Goal: Information Seeking & Learning: Learn about a topic

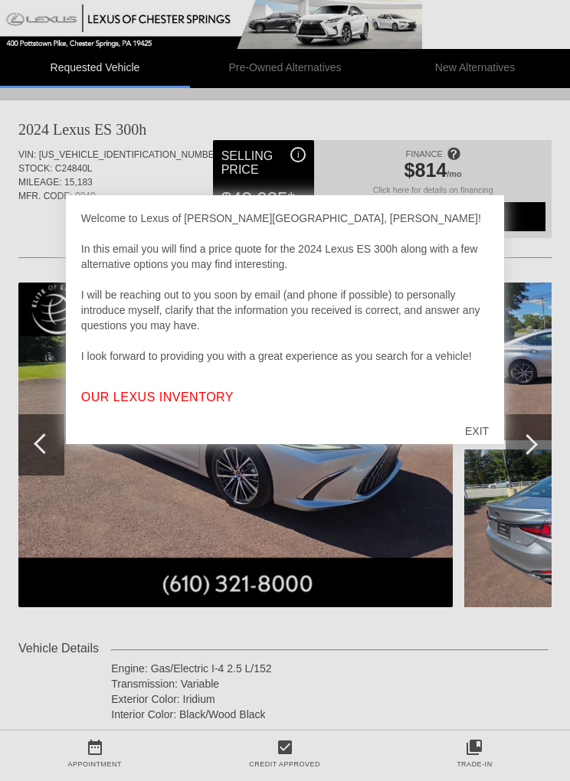
click at [477, 429] on div "EXIT" at bounding box center [477, 431] width 54 height 46
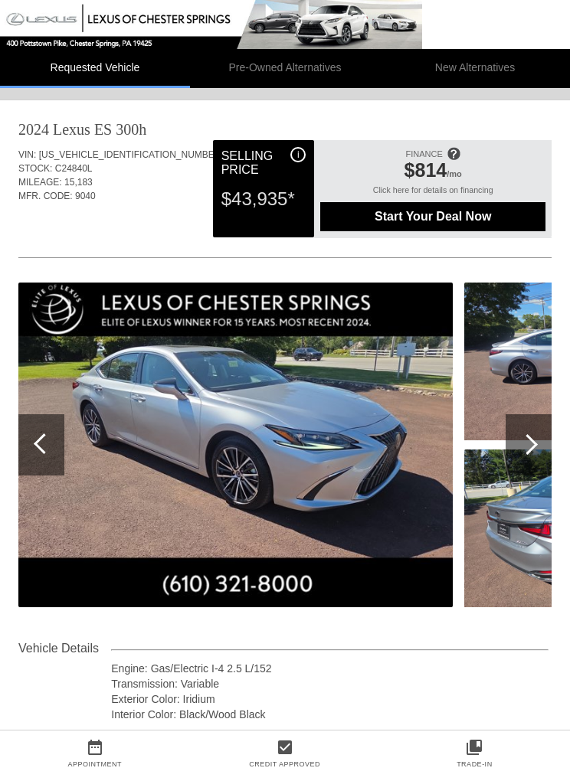
scroll to position [0, 2]
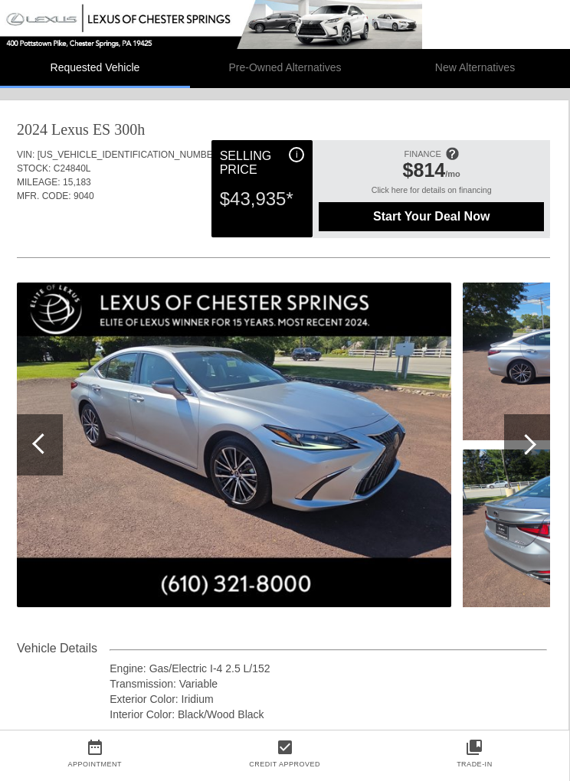
click at [525, 441] on div at bounding box center [525, 444] width 21 height 21
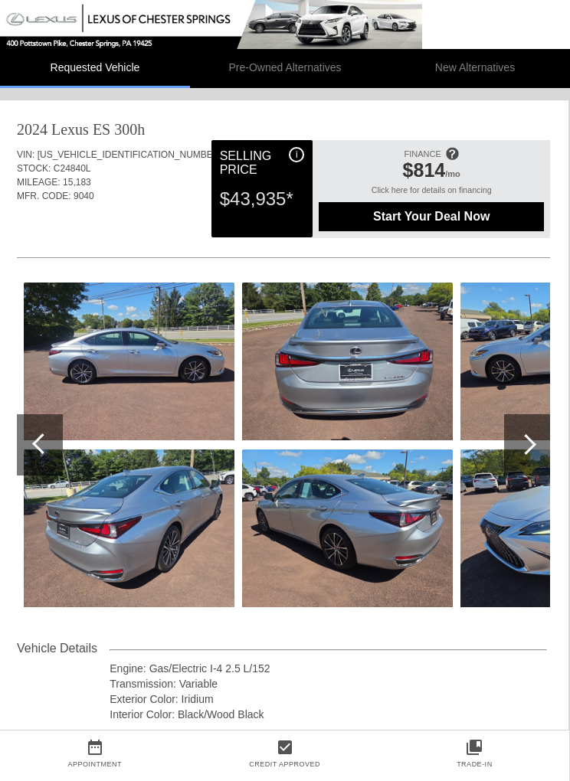
click at [525, 442] on div at bounding box center [525, 444] width 21 height 21
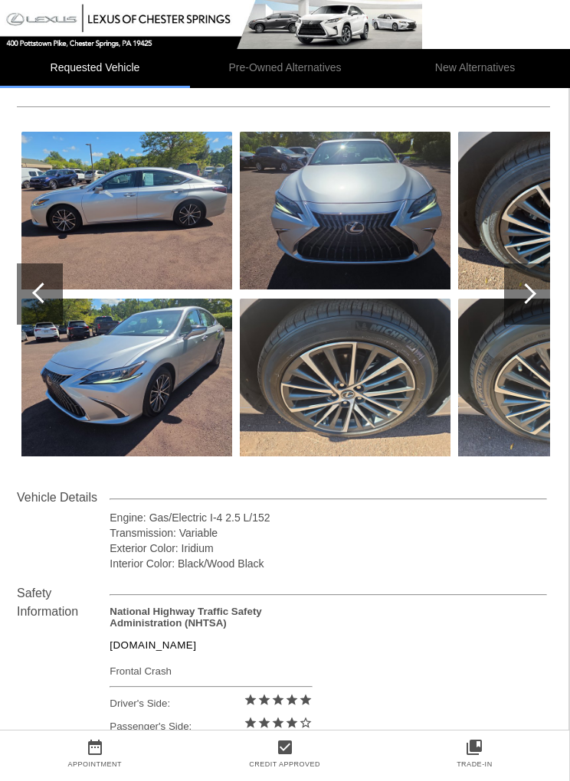
scroll to position [149, 2]
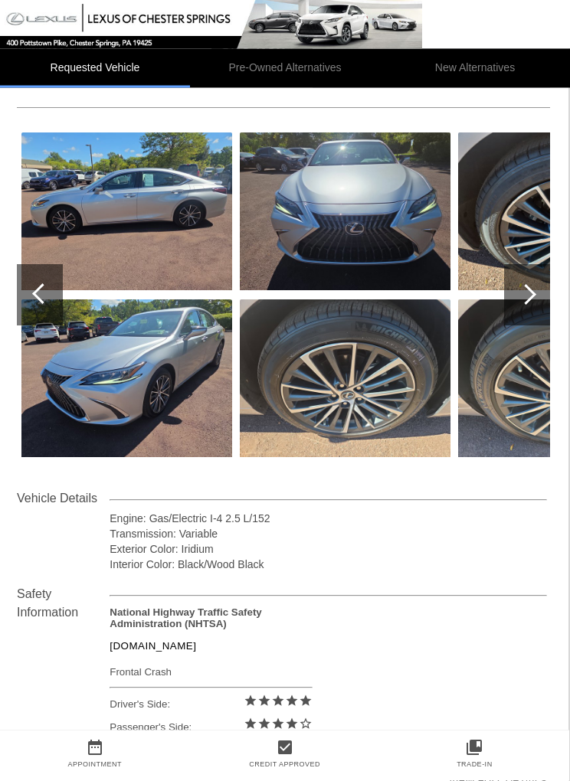
click at [381, 211] on img at bounding box center [345, 212] width 211 height 158
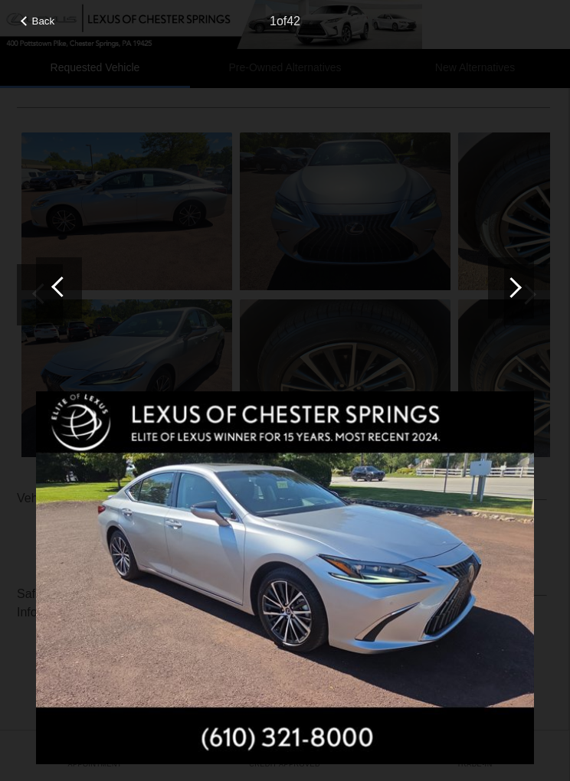
click at [511, 279] on div at bounding box center [511, 287] width 21 height 21
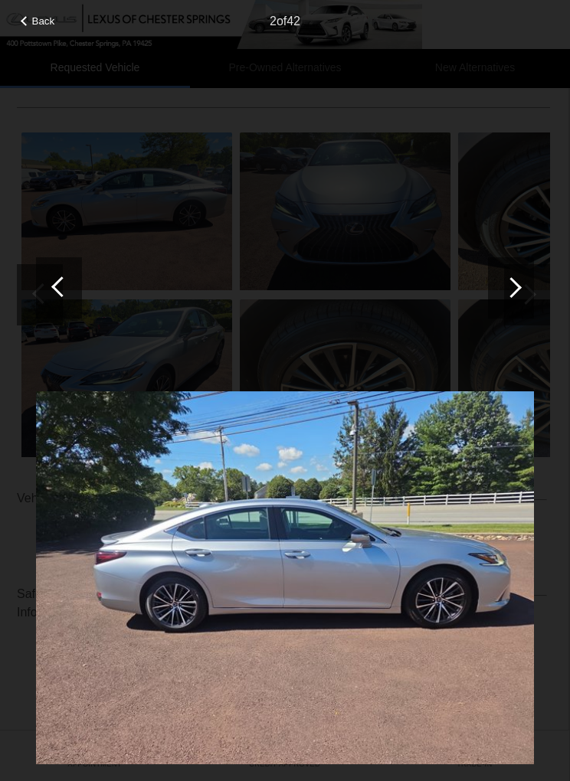
click at [511, 283] on div at bounding box center [511, 287] width 21 height 21
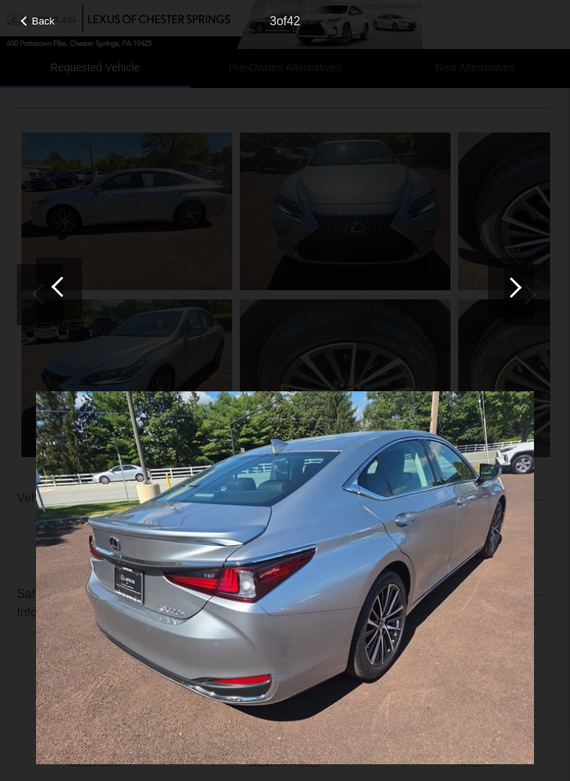
click at [518, 282] on div at bounding box center [511, 287] width 46 height 61
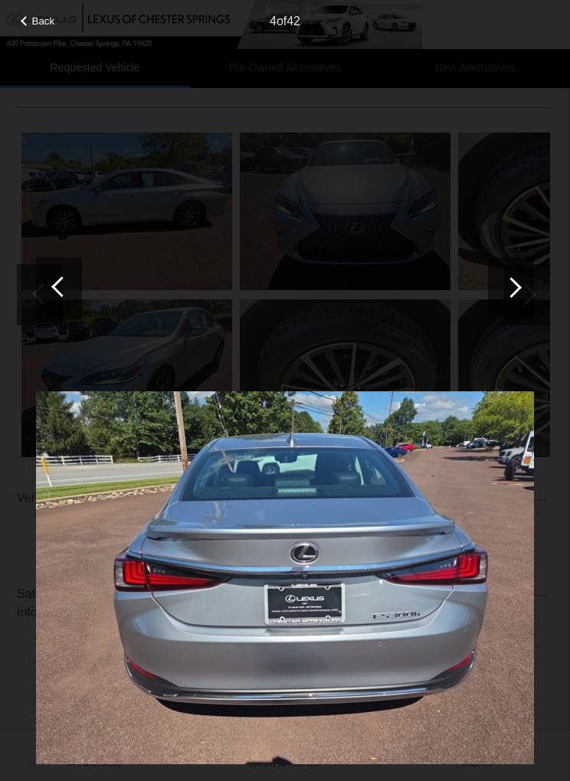
click at [518, 283] on div at bounding box center [511, 287] width 46 height 61
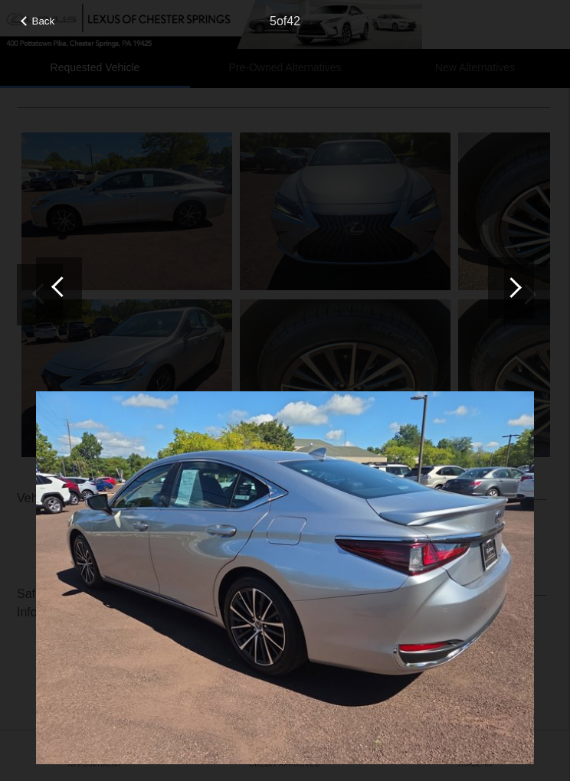
click at [517, 284] on div at bounding box center [511, 287] width 21 height 21
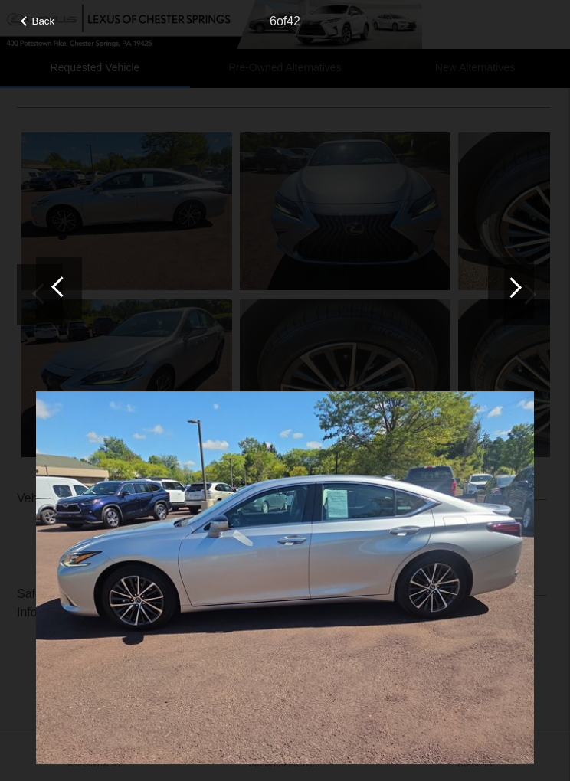
click at [518, 286] on div at bounding box center [511, 287] width 21 height 21
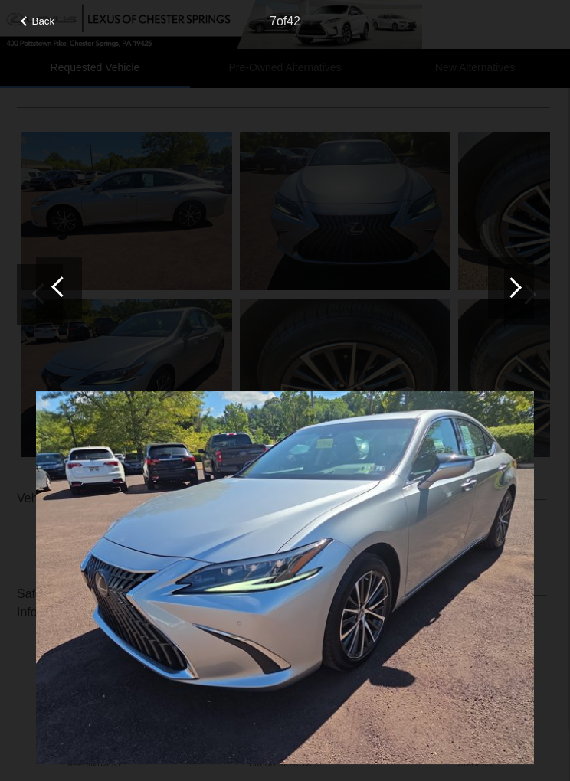
click at [516, 280] on div at bounding box center [511, 287] width 46 height 61
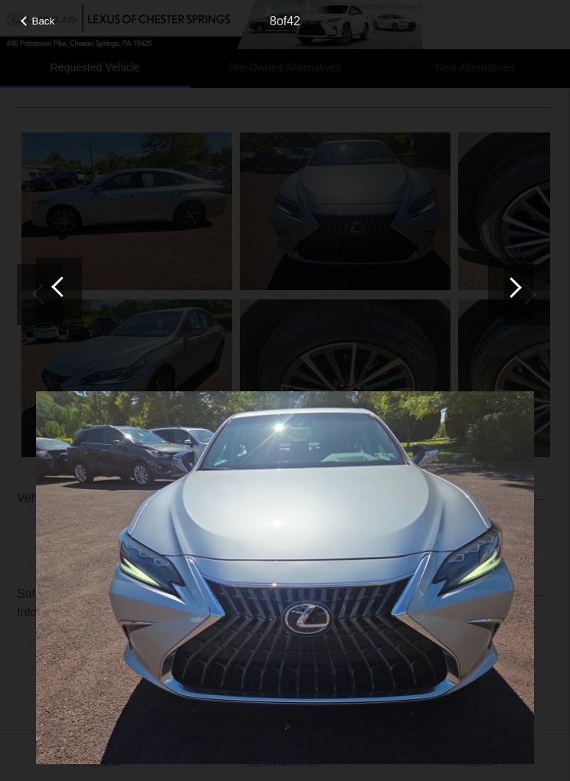
click at [514, 283] on div at bounding box center [511, 287] width 21 height 21
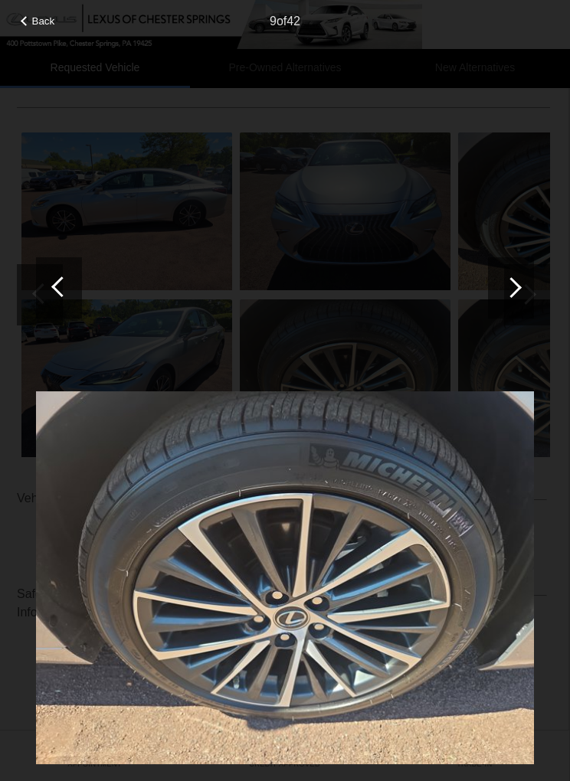
click at [513, 282] on div at bounding box center [511, 287] width 21 height 21
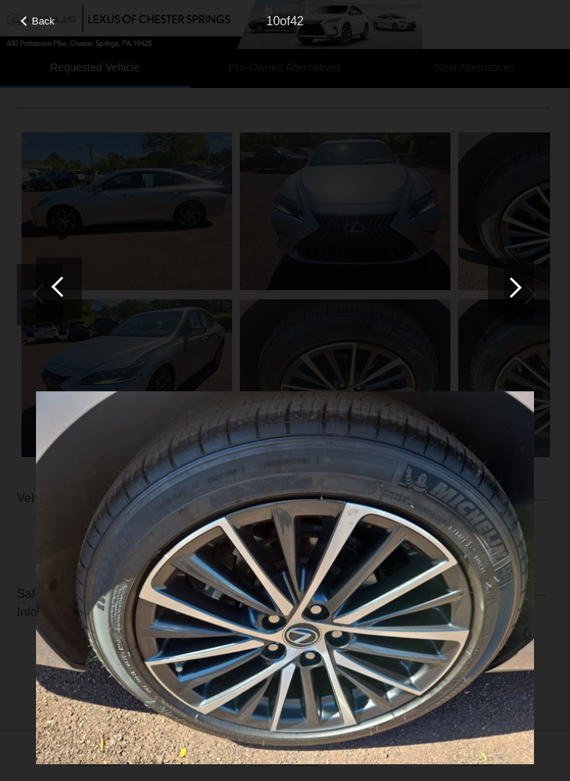
click at [524, 280] on div at bounding box center [511, 287] width 46 height 61
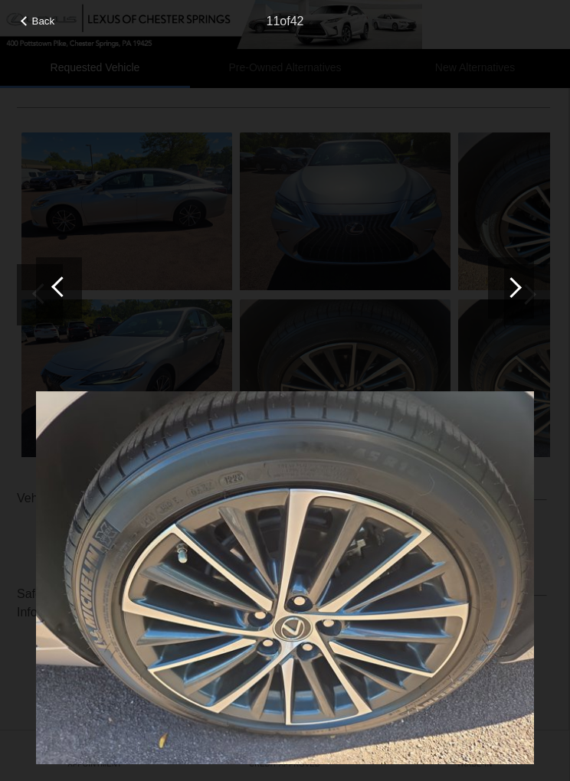
click at [513, 283] on div at bounding box center [511, 287] width 21 height 21
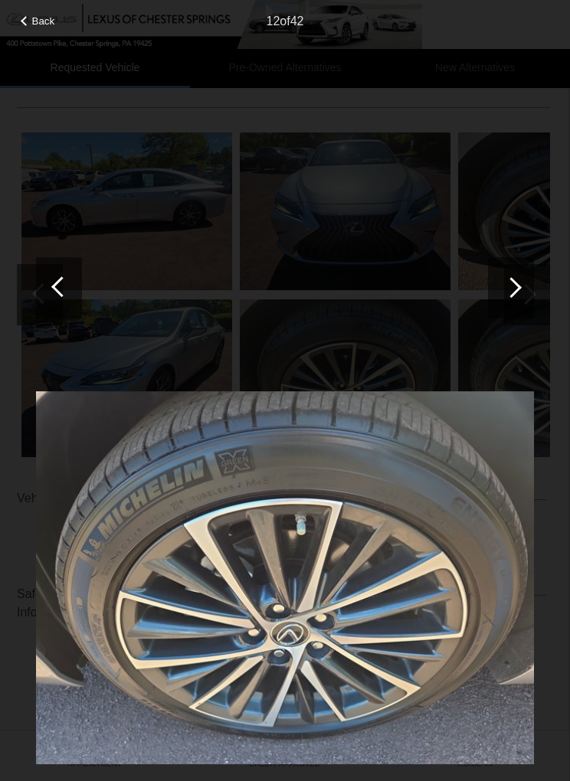
click at [515, 289] on div at bounding box center [511, 287] width 21 height 21
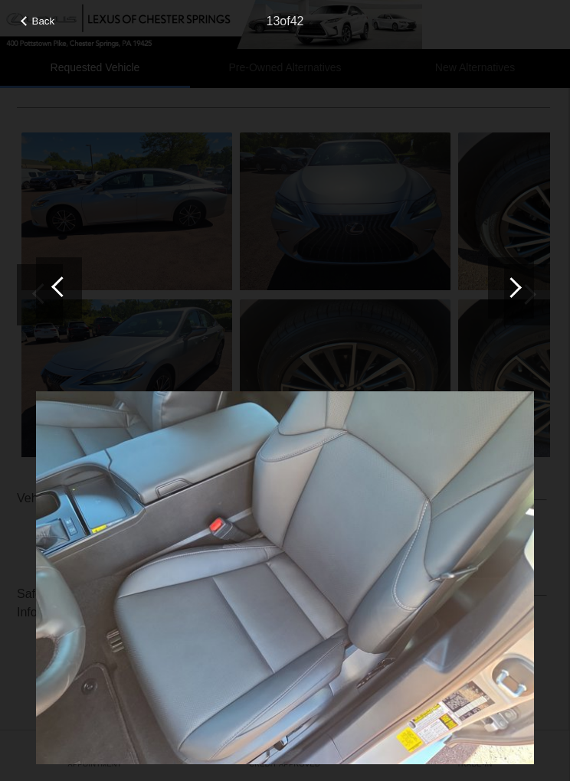
click at [516, 280] on div at bounding box center [511, 287] width 46 height 61
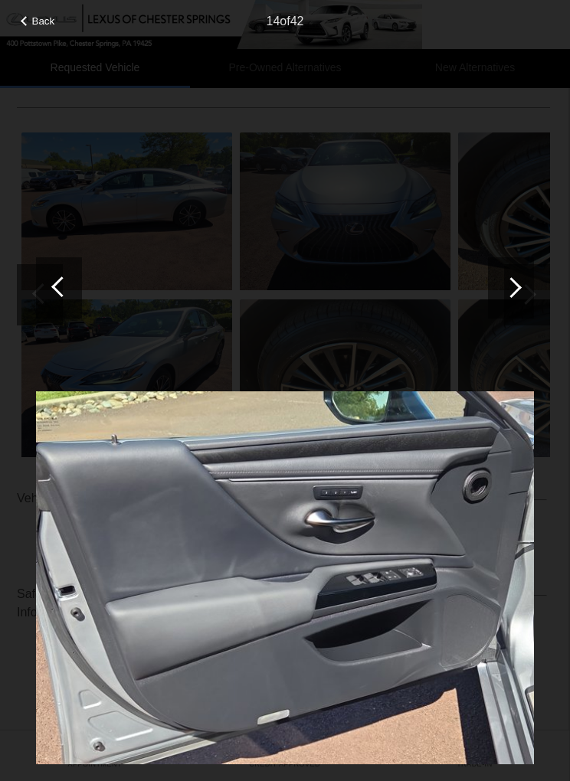
click at [513, 276] on div at bounding box center [511, 287] width 46 height 61
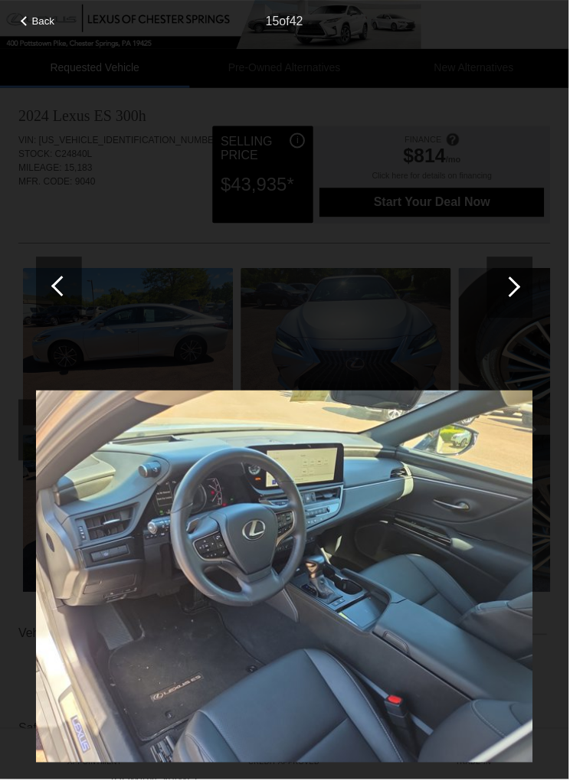
scroll to position [0, 0]
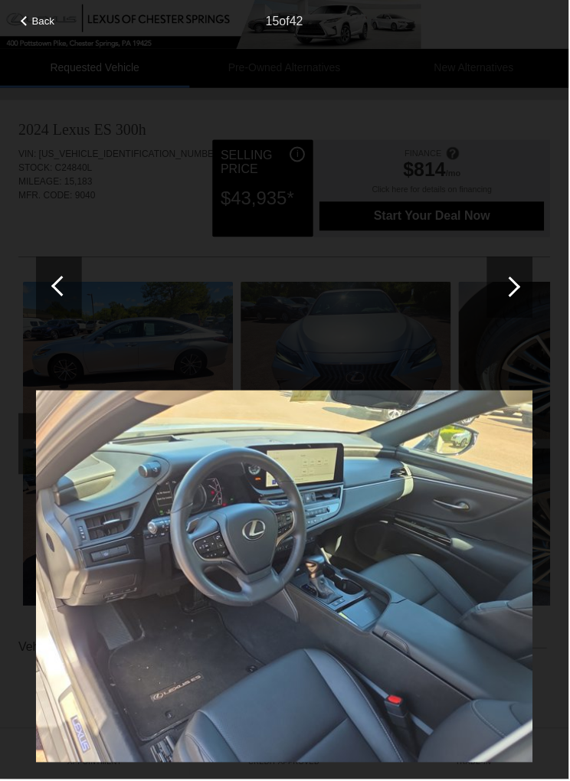
click at [524, 280] on div at bounding box center [511, 287] width 46 height 61
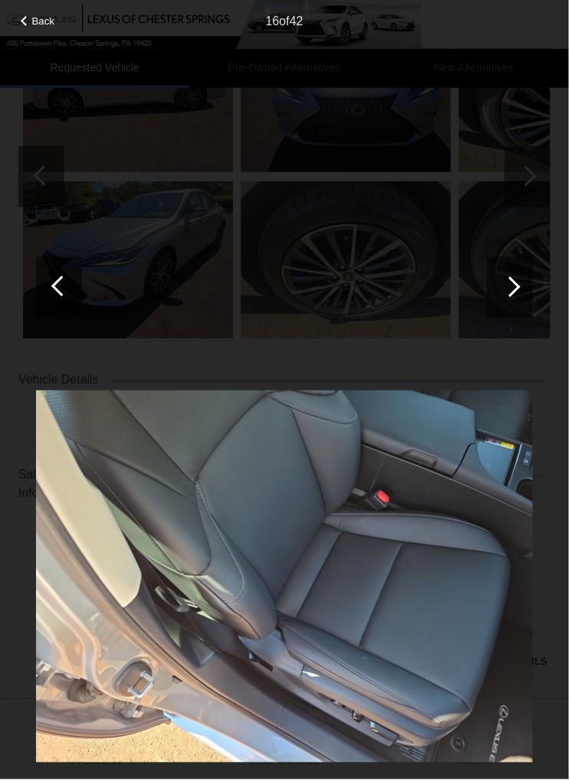
scroll to position [267, 0]
click at [514, 288] on div at bounding box center [511, 287] width 21 height 21
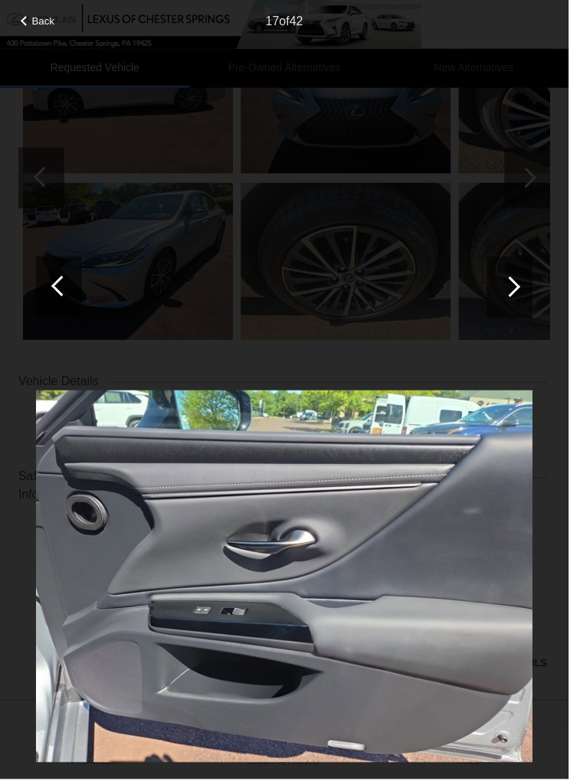
click at [515, 278] on div at bounding box center [511, 287] width 46 height 61
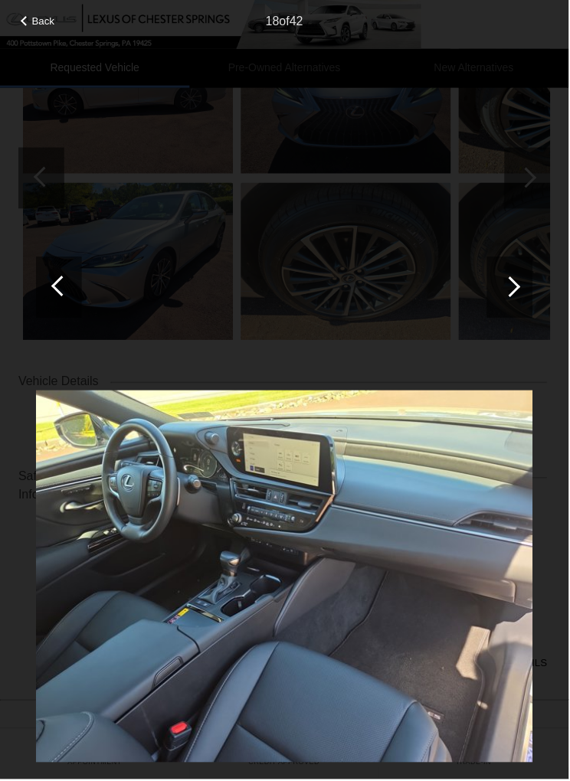
click at [522, 280] on div at bounding box center [511, 287] width 46 height 61
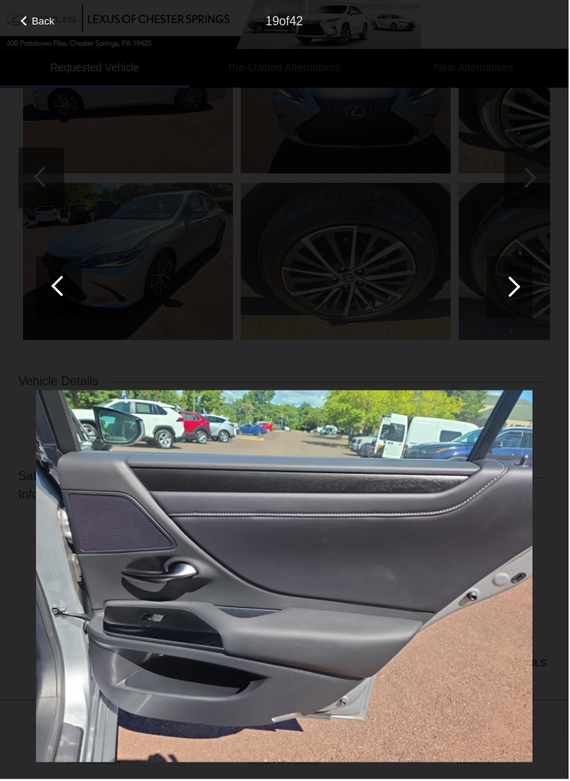
click at [516, 285] on div at bounding box center [511, 287] width 21 height 21
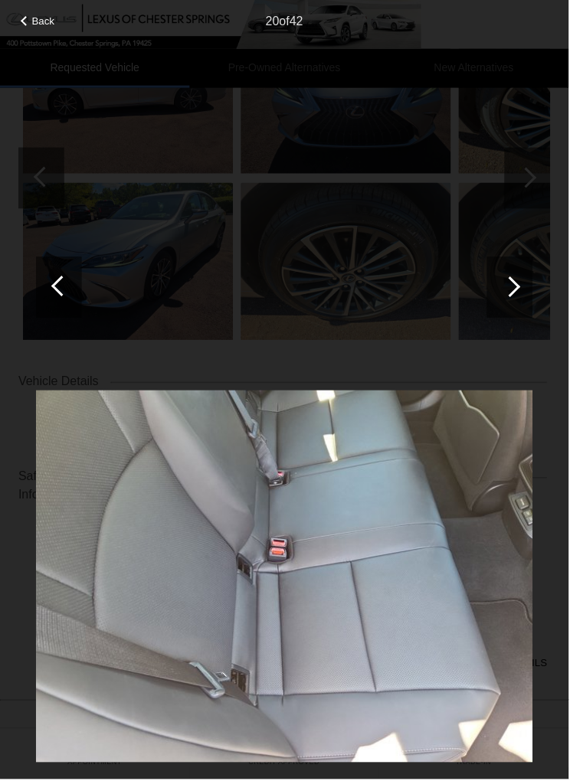
click at [522, 280] on div at bounding box center [511, 287] width 46 height 61
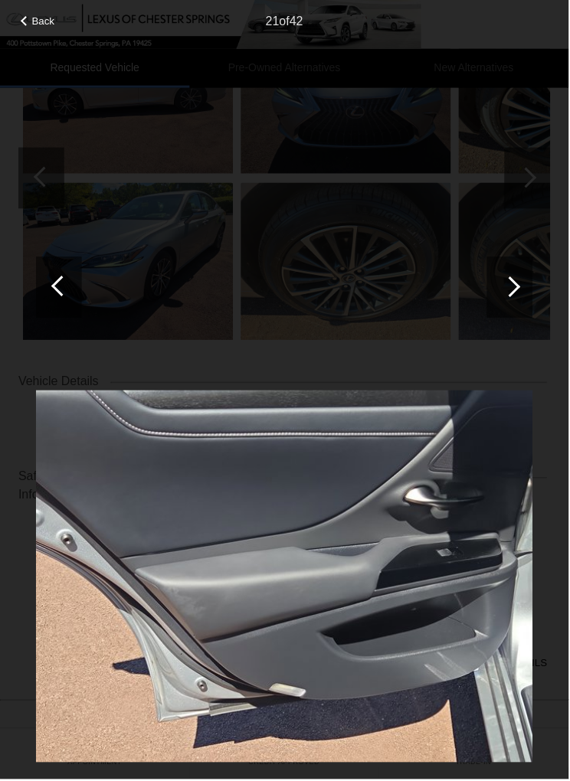
click at [514, 282] on div at bounding box center [511, 287] width 21 height 21
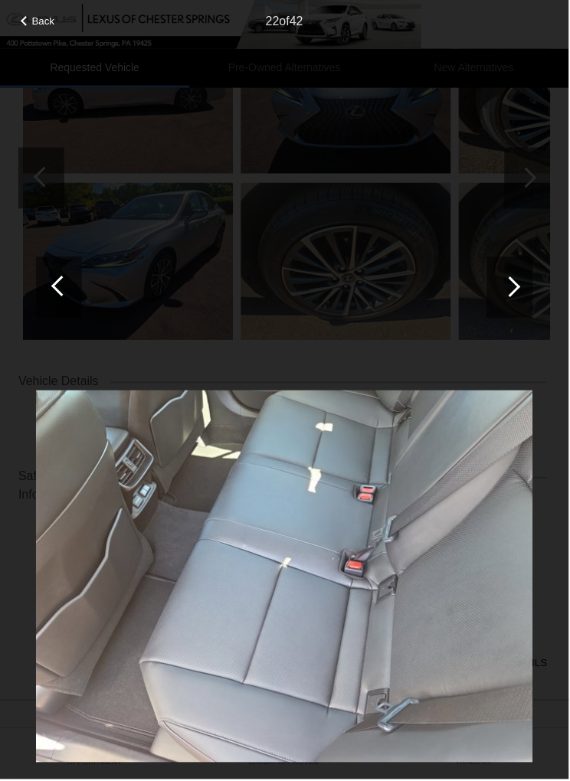
click at [518, 285] on div at bounding box center [511, 287] width 21 height 21
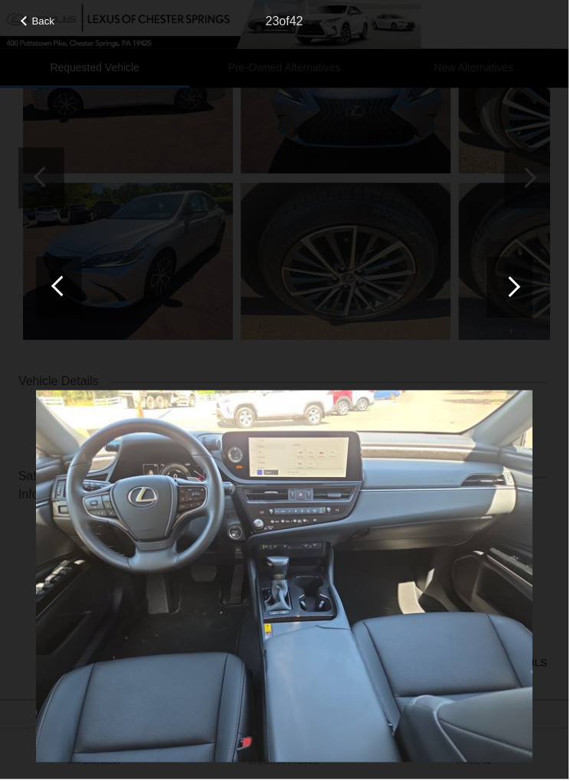
click at [522, 284] on div at bounding box center [511, 287] width 46 height 61
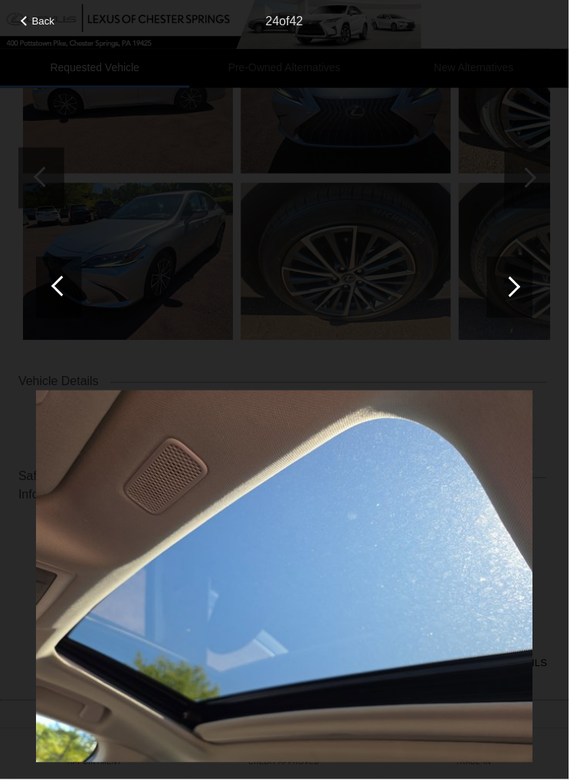
click at [519, 280] on div at bounding box center [511, 287] width 46 height 61
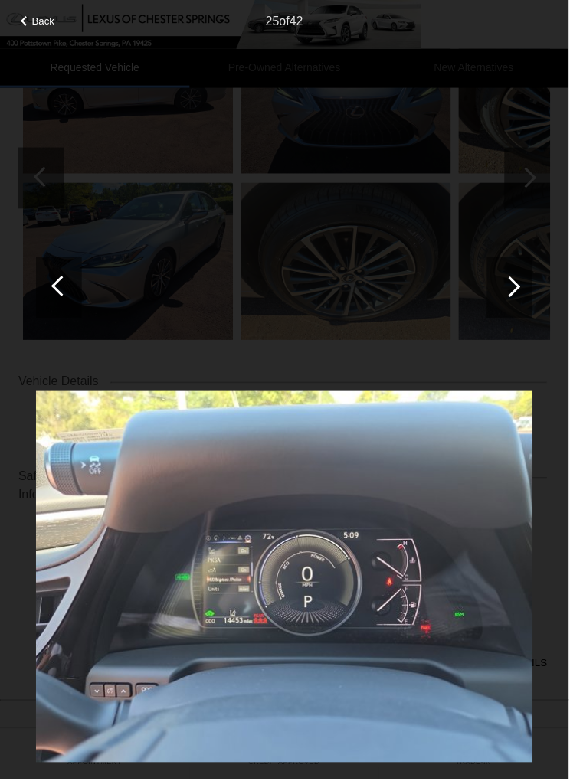
click at [524, 283] on div at bounding box center [511, 287] width 46 height 61
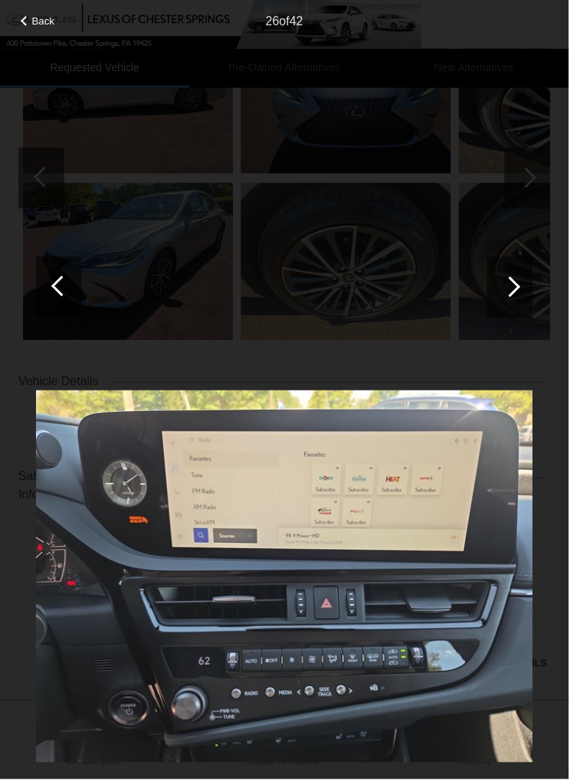
click at [512, 292] on div at bounding box center [511, 287] width 21 height 21
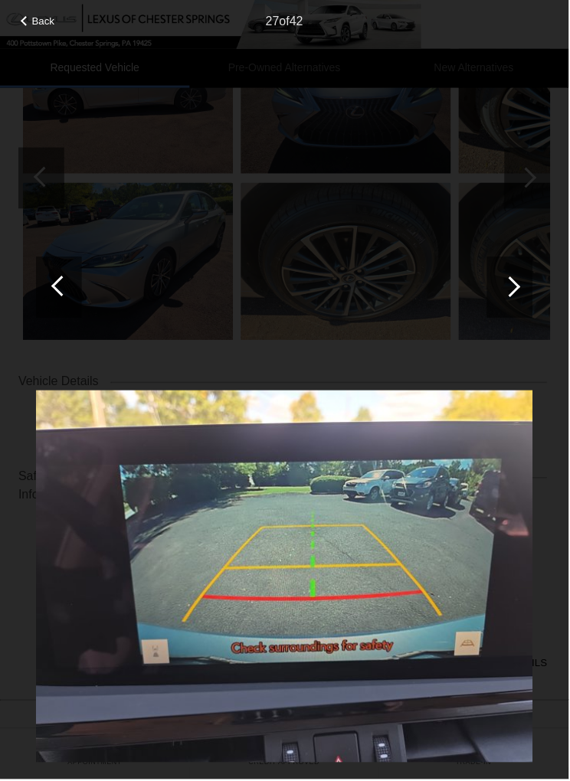
click at [520, 280] on div at bounding box center [511, 287] width 46 height 61
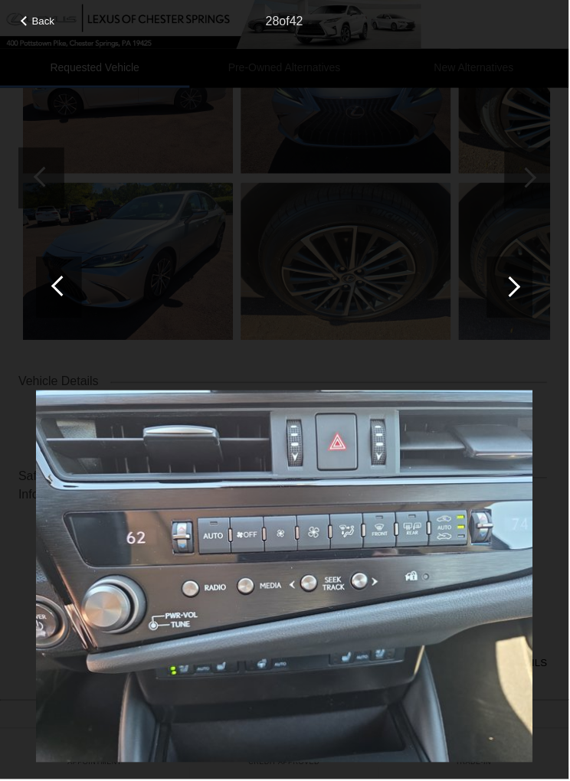
click at [512, 280] on div at bounding box center [511, 287] width 21 height 21
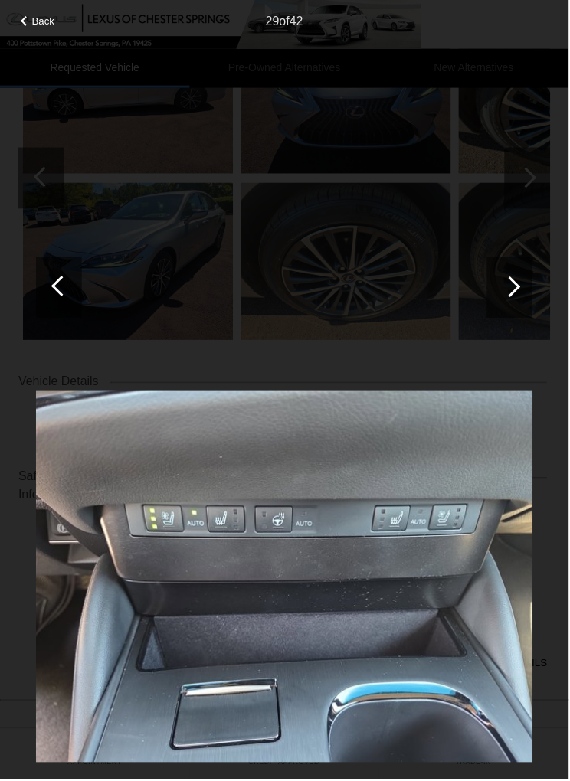
click at [516, 286] on div at bounding box center [511, 287] width 21 height 21
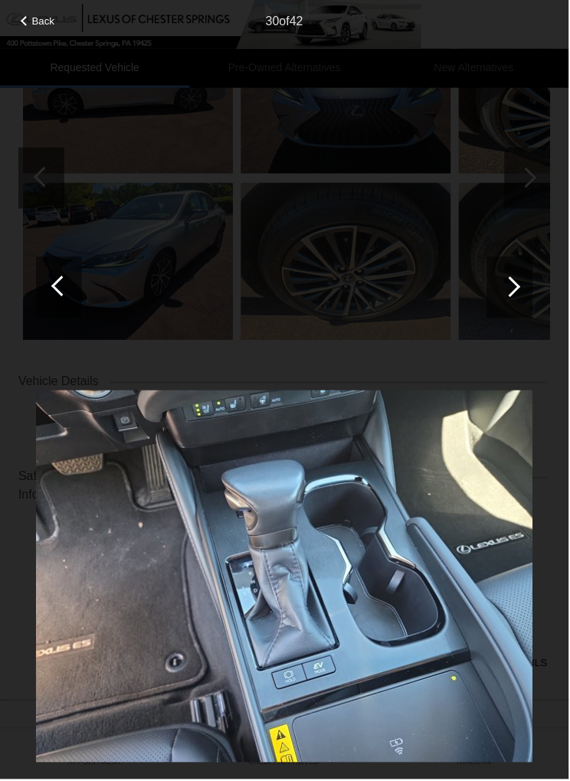
click at [516, 281] on div at bounding box center [511, 287] width 46 height 61
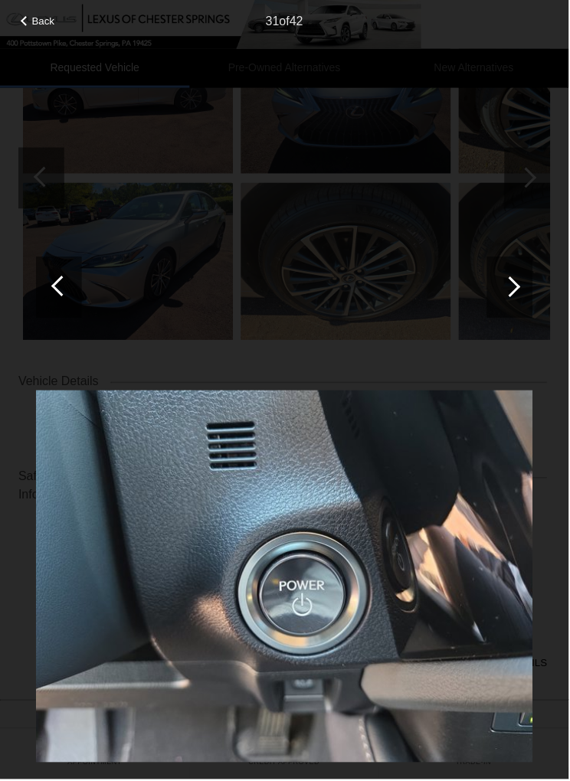
click at [515, 290] on div at bounding box center [511, 287] width 21 height 21
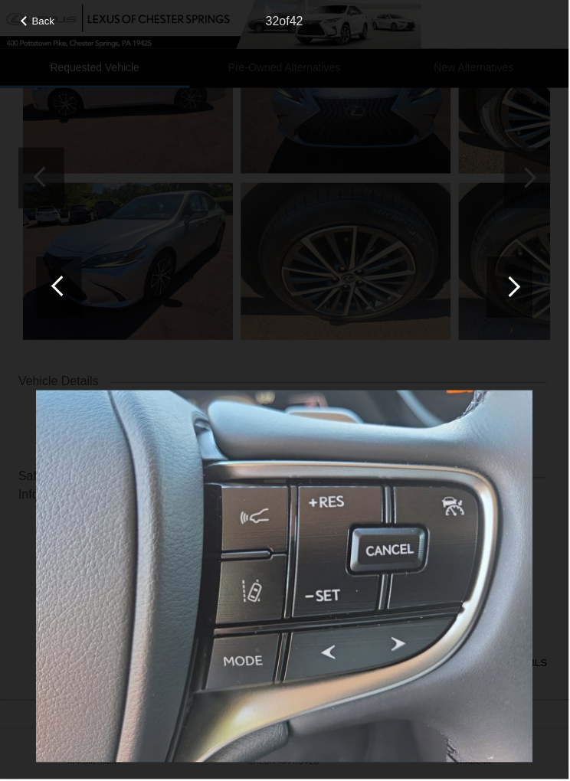
click at [519, 276] on div at bounding box center [511, 287] width 46 height 61
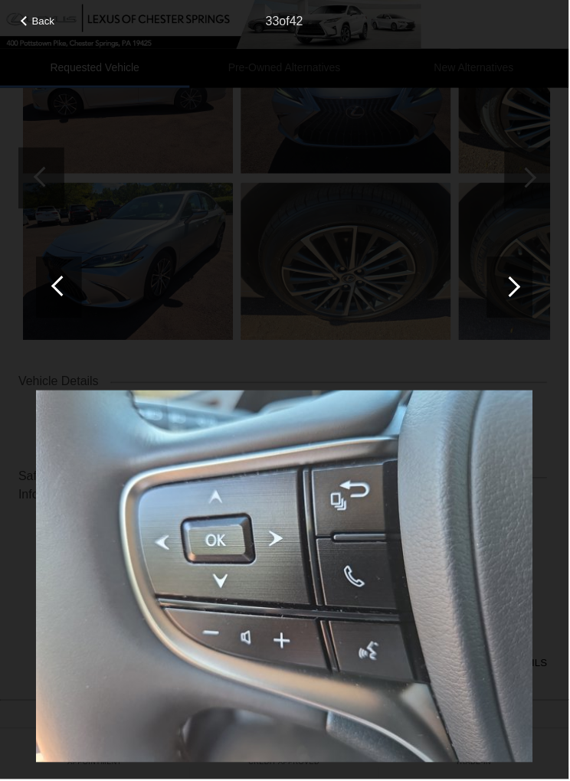
click at [520, 283] on div at bounding box center [511, 287] width 46 height 61
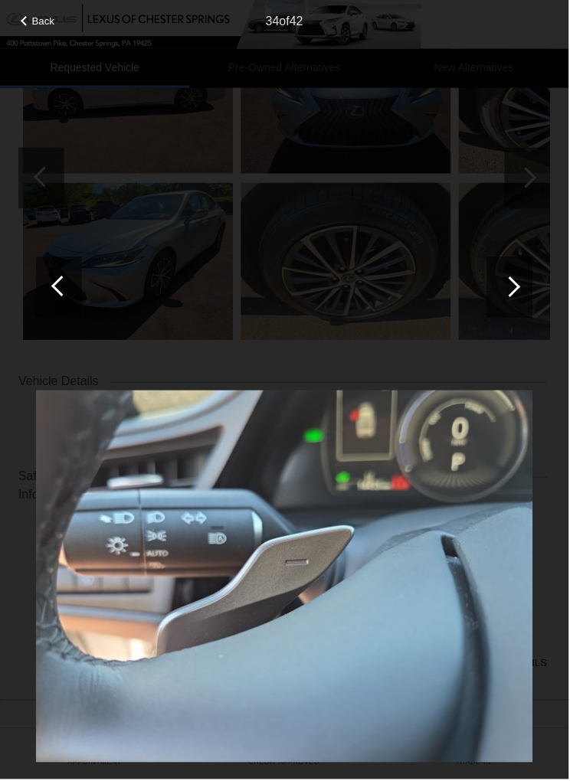
click at [522, 280] on div at bounding box center [511, 287] width 46 height 61
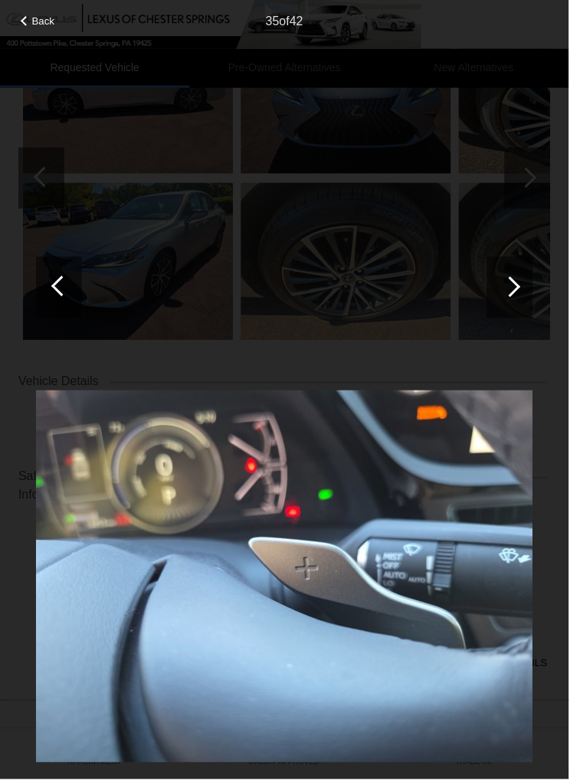
click at [521, 279] on div at bounding box center [511, 287] width 46 height 61
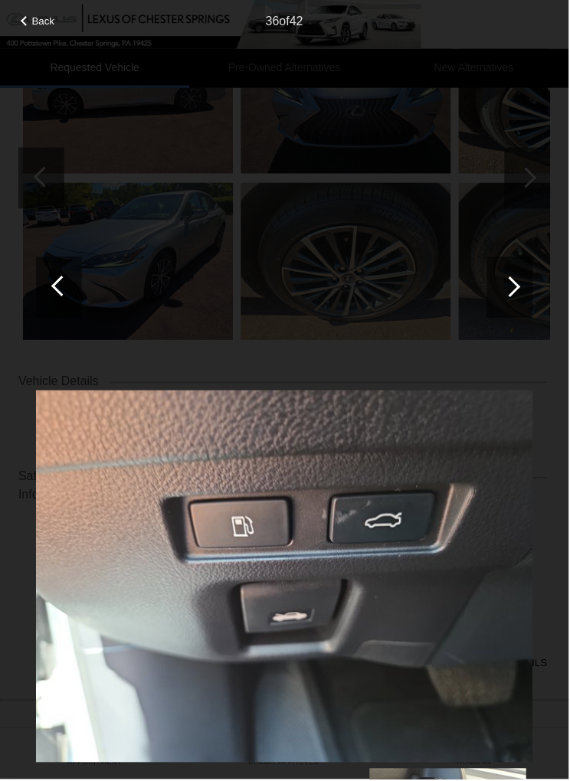
click at [517, 285] on div at bounding box center [511, 287] width 21 height 21
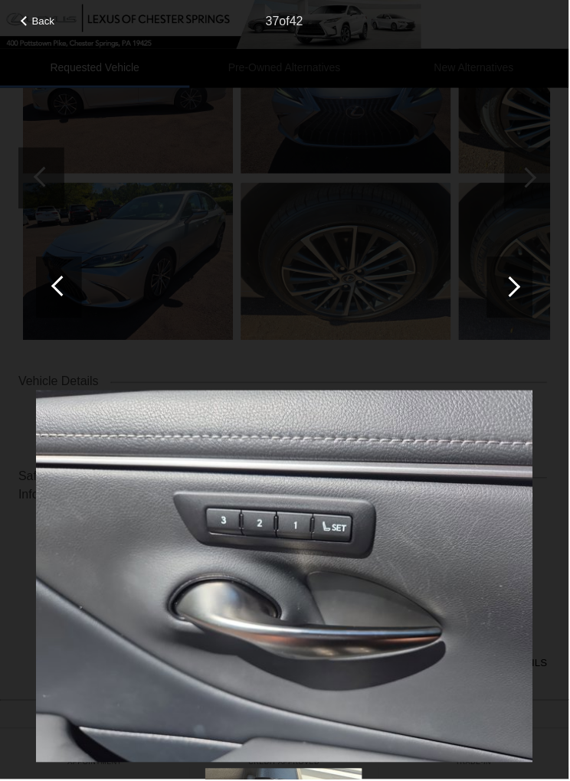
click at [521, 284] on div at bounding box center [511, 287] width 46 height 61
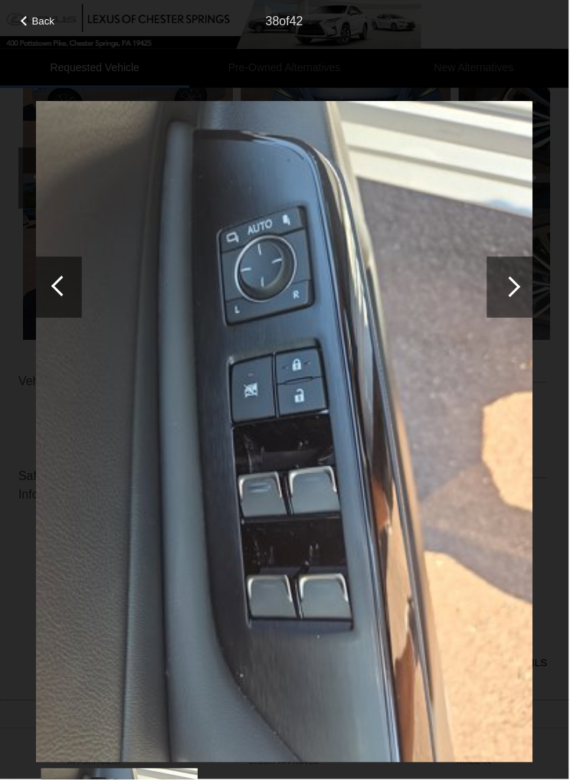
click at [516, 278] on div at bounding box center [511, 287] width 46 height 61
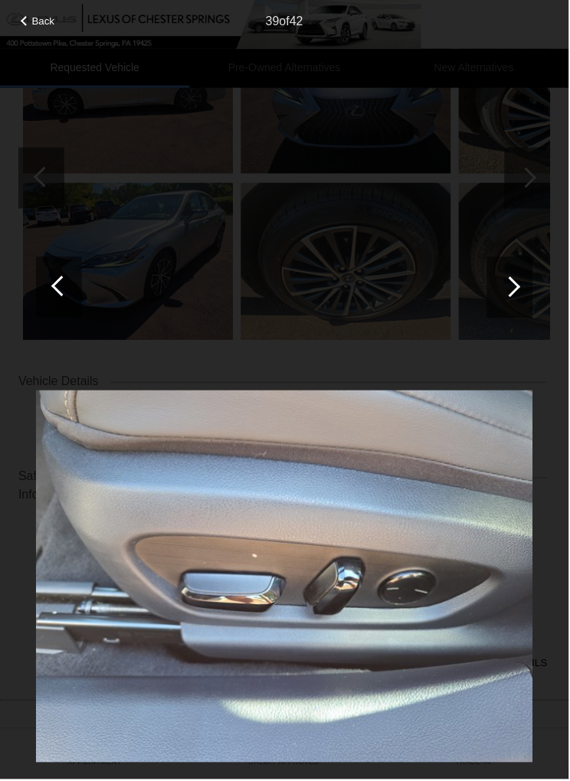
click at [521, 283] on div at bounding box center [511, 287] width 46 height 61
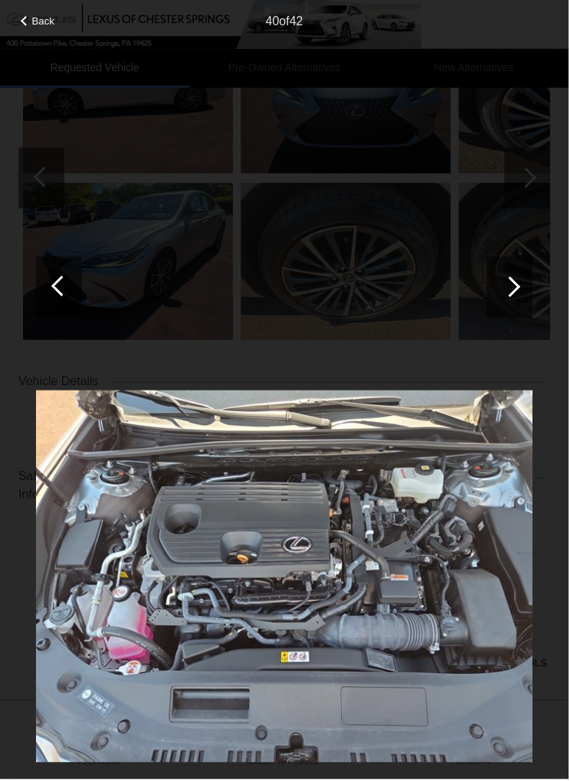
click at [517, 280] on div at bounding box center [511, 287] width 46 height 61
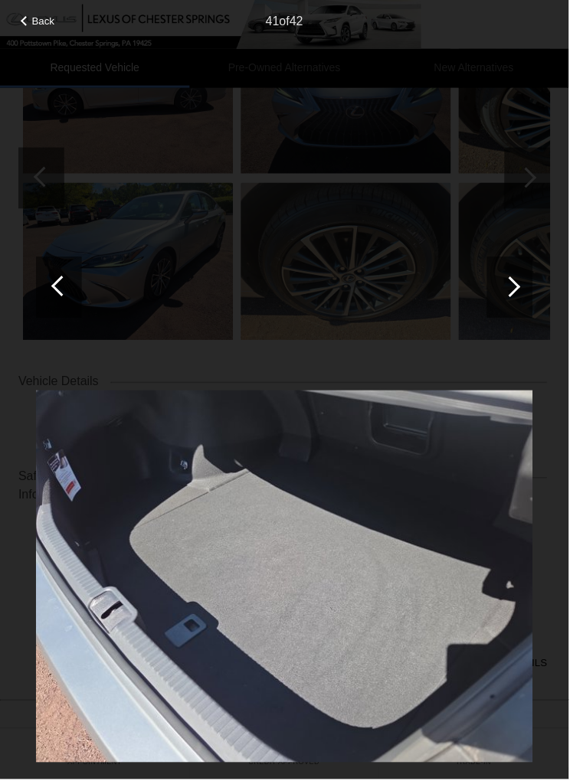
click at [525, 279] on div at bounding box center [511, 287] width 46 height 61
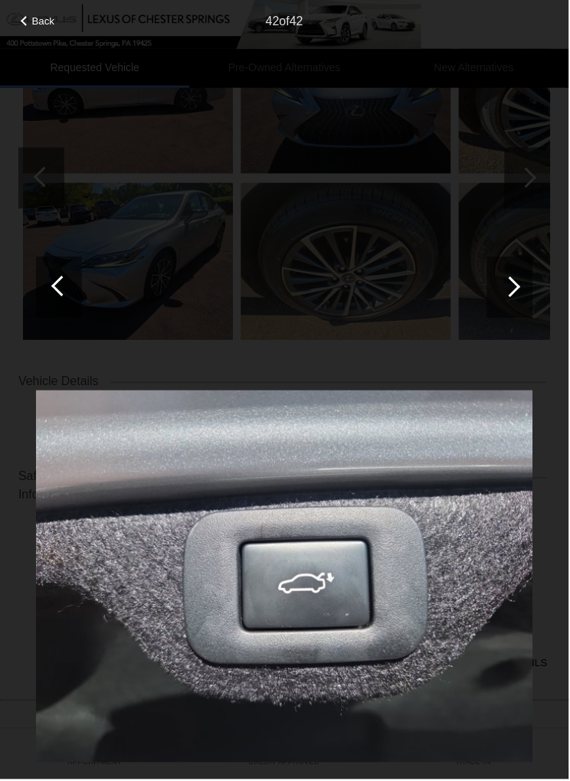
click at [522, 280] on div at bounding box center [511, 287] width 46 height 61
click at [525, 281] on div at bounding box center [511, 287] width 46 height 61
click at [49, 15] on span "Back" at bounding box center [43, 20] width 23 height 11
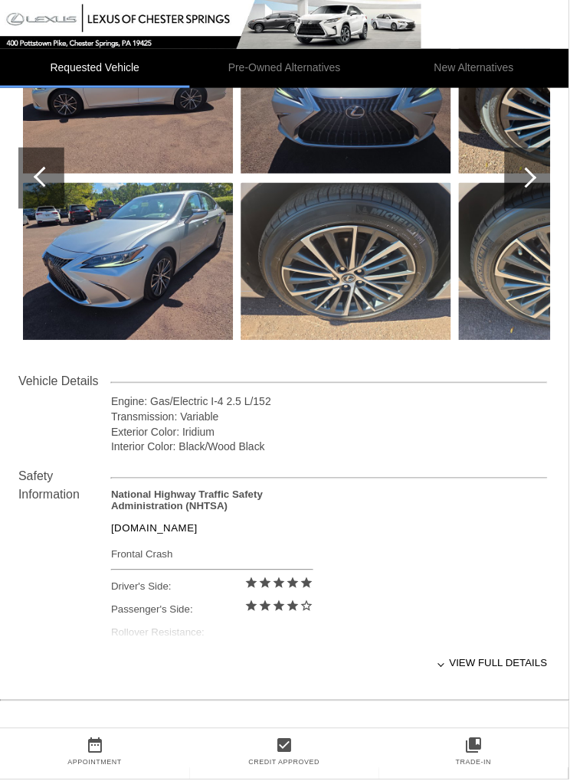
click at [478, 667] on div "View full details" at bounding box center [329, 665] width 437 height 38
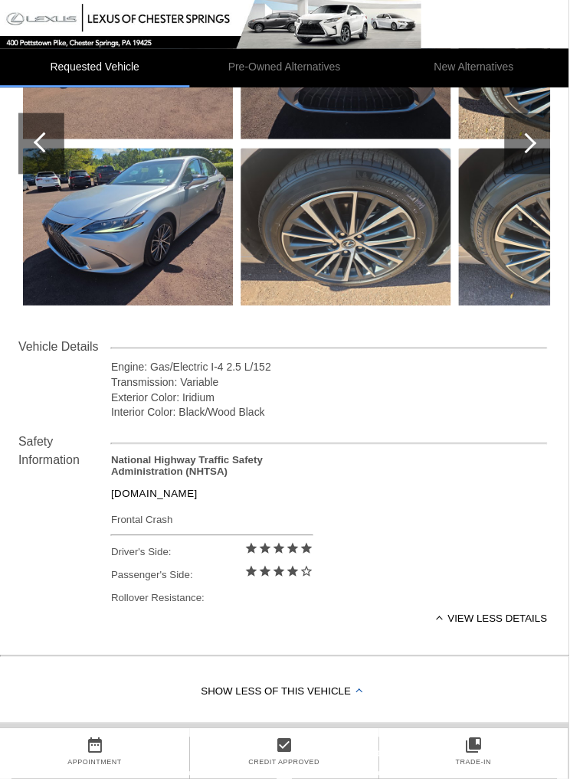
scroll to position [302, 0]
